Goal: Transaction & Acquisition: Subscribe to service/newsletter

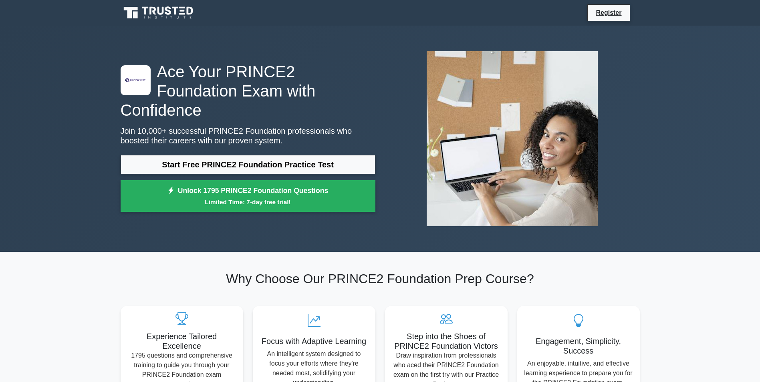
click at [183, 13] on icon at bounding box center [159, 12] width 77 height 15
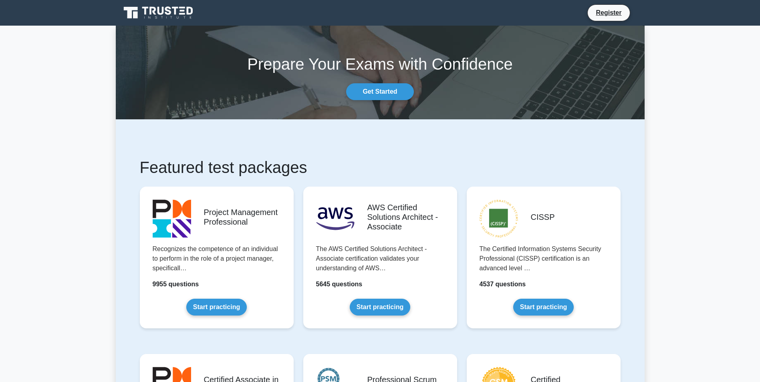
click at [183, 13] on icon at bounding box center [159, 12] width 77 height 15
click at [613, 11] on link "Register" at bounding box center [608, 13] width 35 height 10
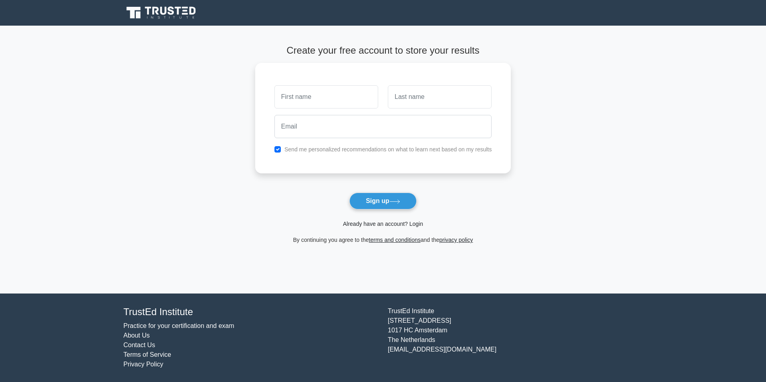
click at [407, 223] on link "Already have an account? Login" at bounding box center [383, 224] width 80 height 6
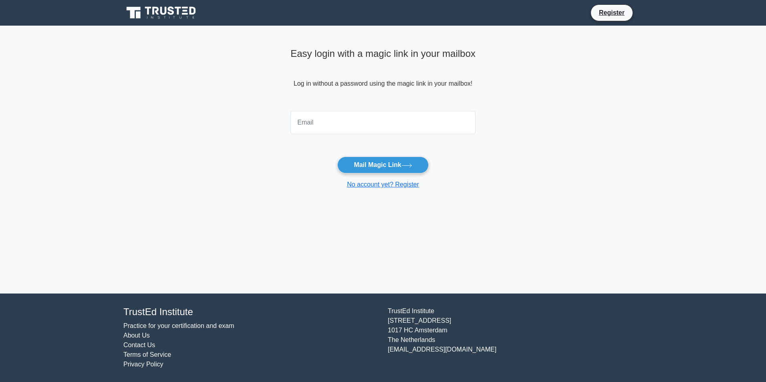
click at [323, 122] on input "email" at bounding box center [382, 122] width 185 height 23
type input "tameena@hotmail.co.uk"
click at [384, 168] on button "Mail Magic Link" at bounding box center [382, 165] width 91 height 17
